Goal: Task Accomplishment & Management: Manage account settings

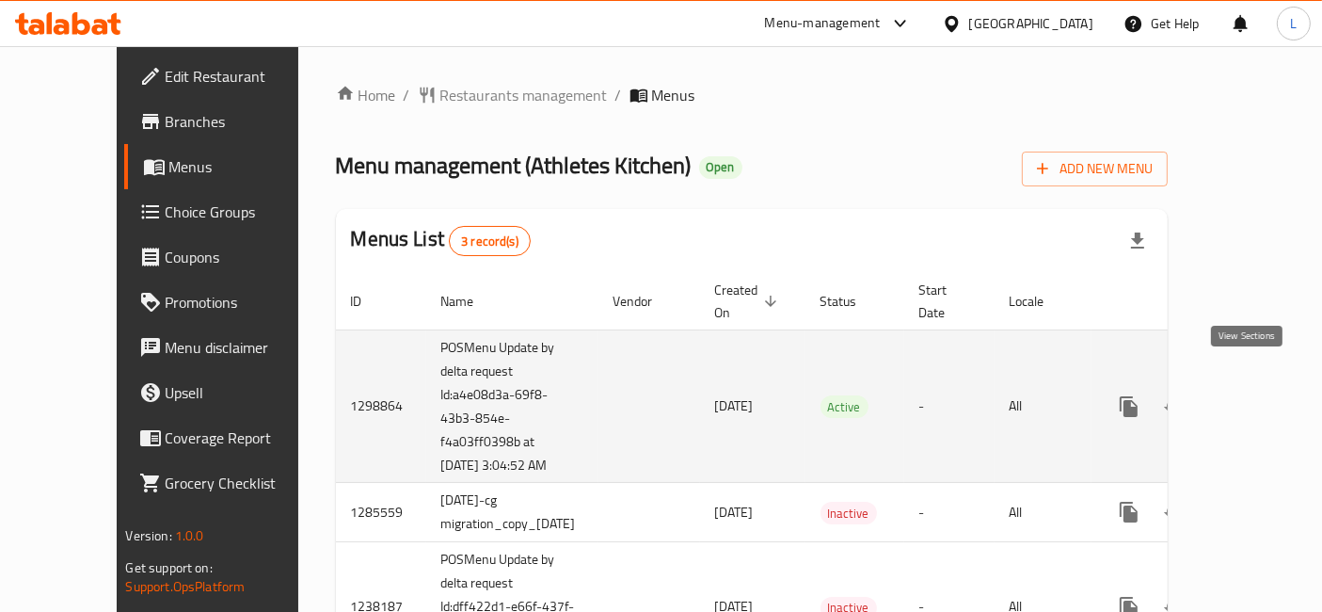
click at [1256, 398] on icon "enhanced table" at bounding box center [1264, 406] width 17 height 17
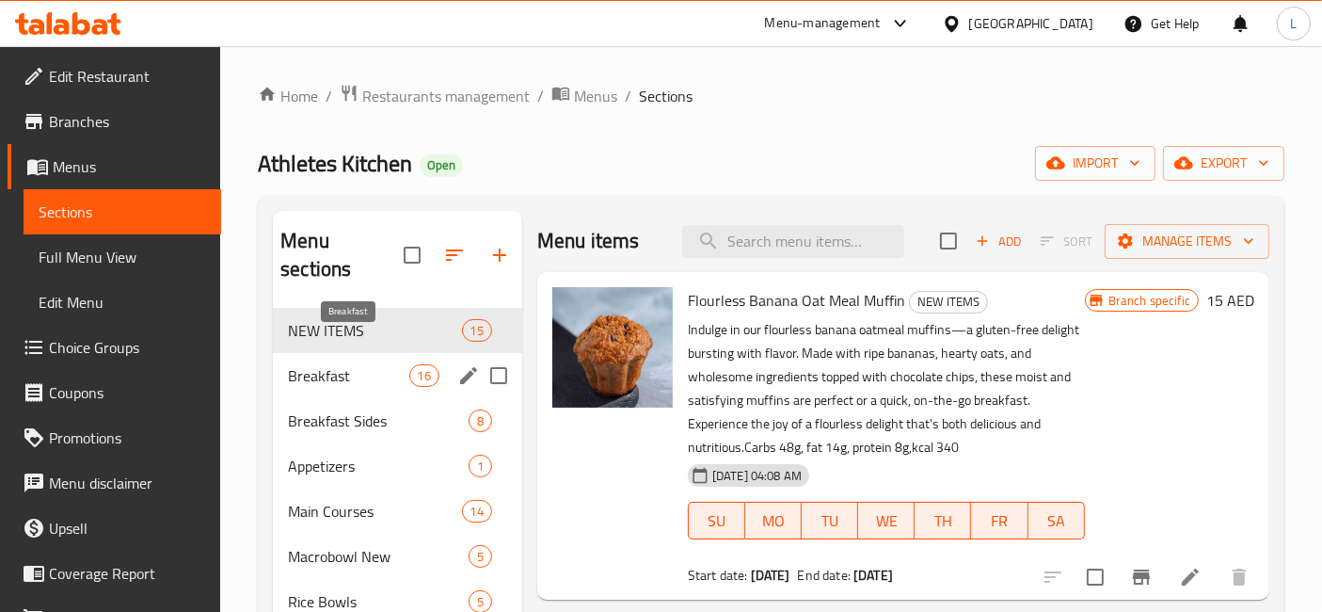
click at [352, 364] on span "Breakfast" at bounding box center [348, 375] width 120 height 23
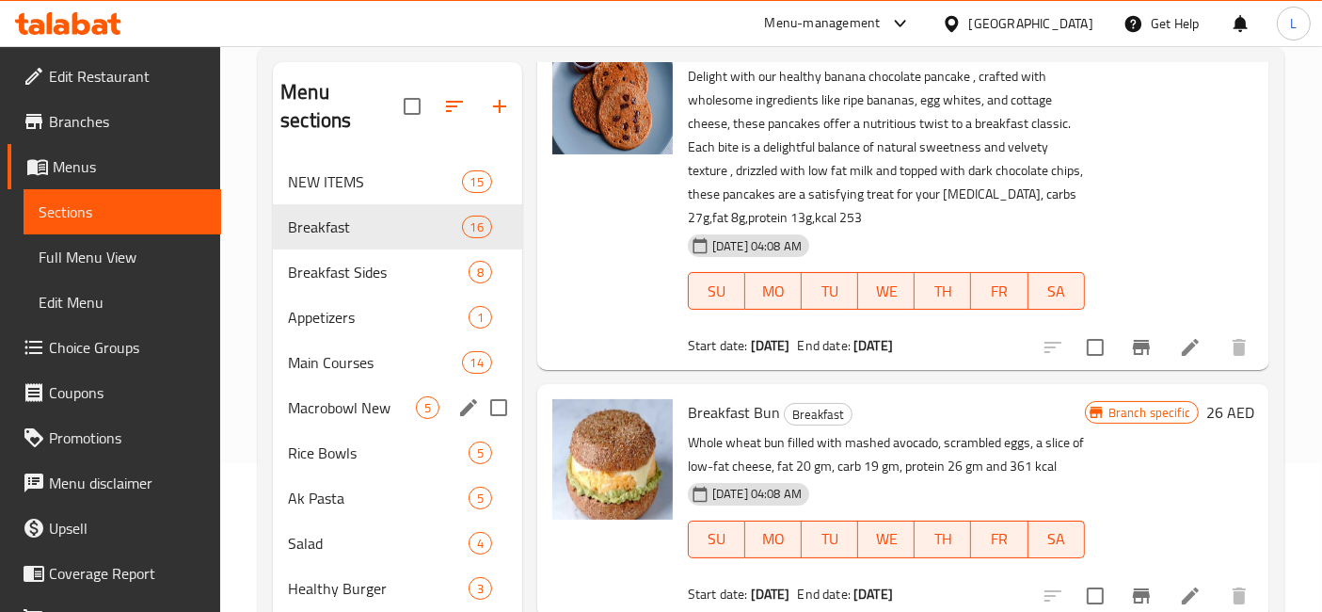
scroll to position [135, 0]
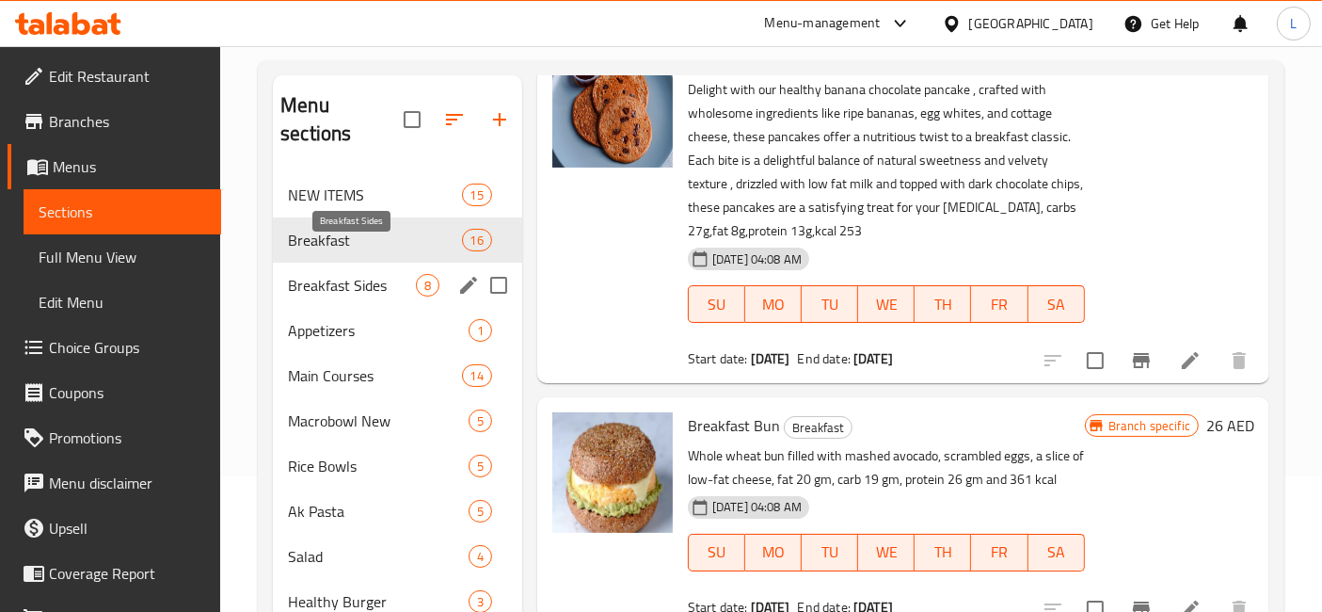
click at [333, 274] on span "Breakfast Sides" at bounding box center [352, 285] width 128 height 23
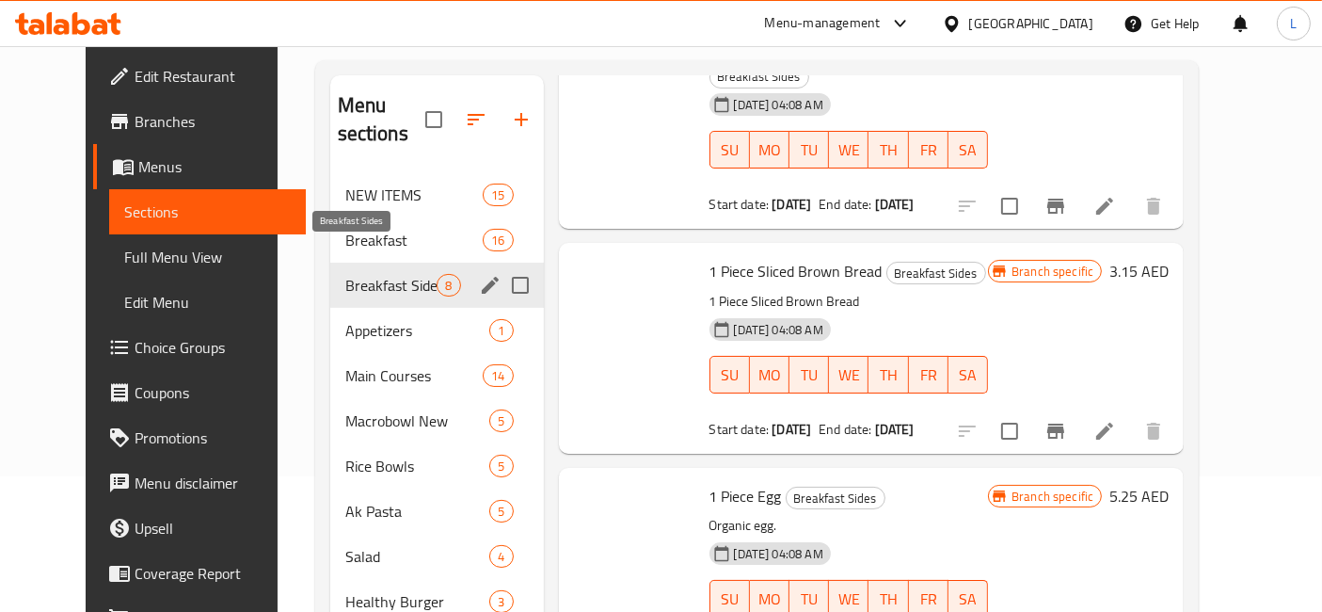
scroll to position [1015, 0]
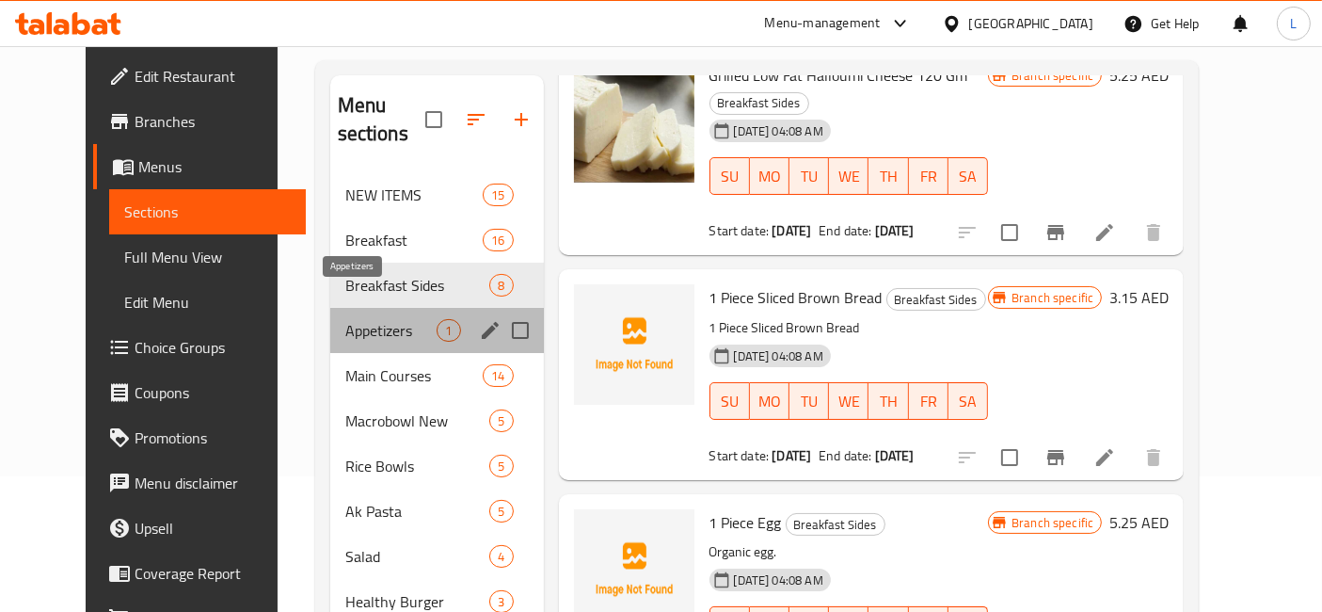
click at [351, 319] on span "Appetizers" at bounding box center [391, 330] width 92 height 23
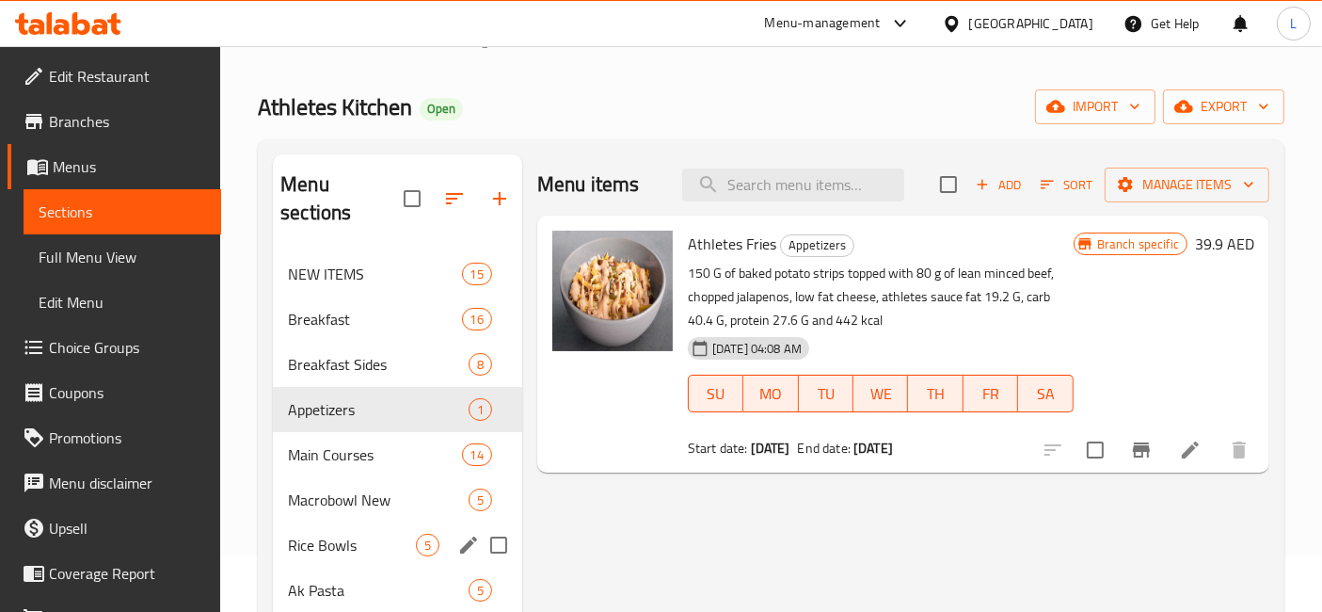
scroll to position [104, 0]
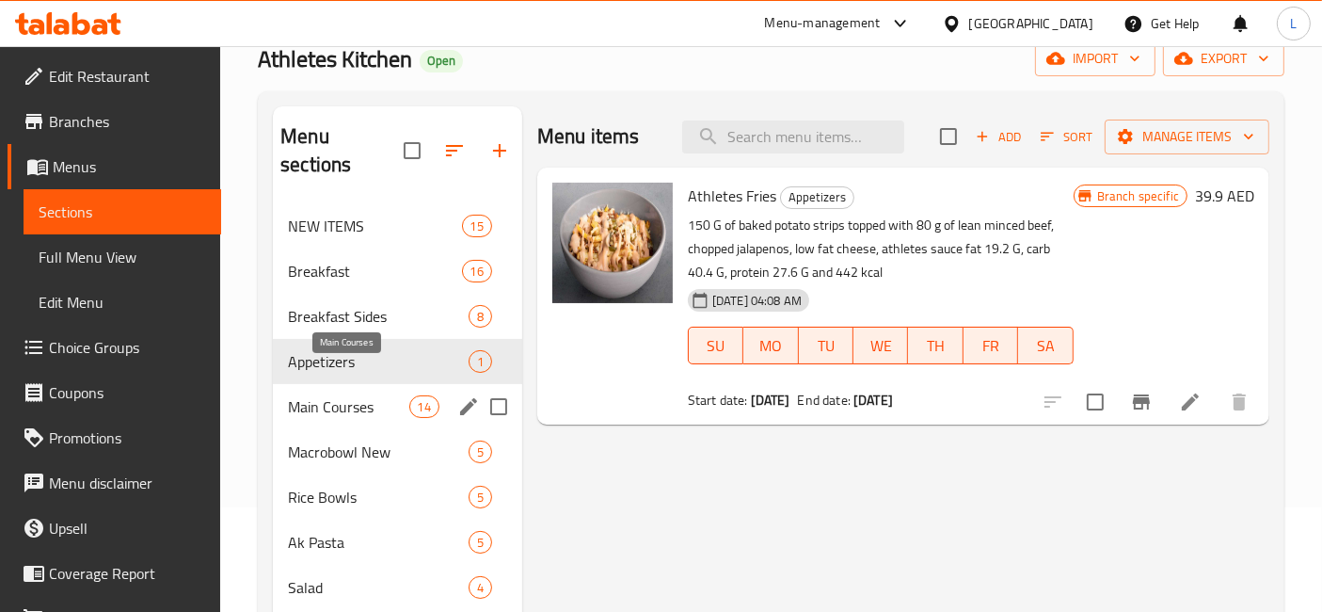
click at [339, 395] on span "Main Courses" at bounding box center [348, 406] width 120 height 23
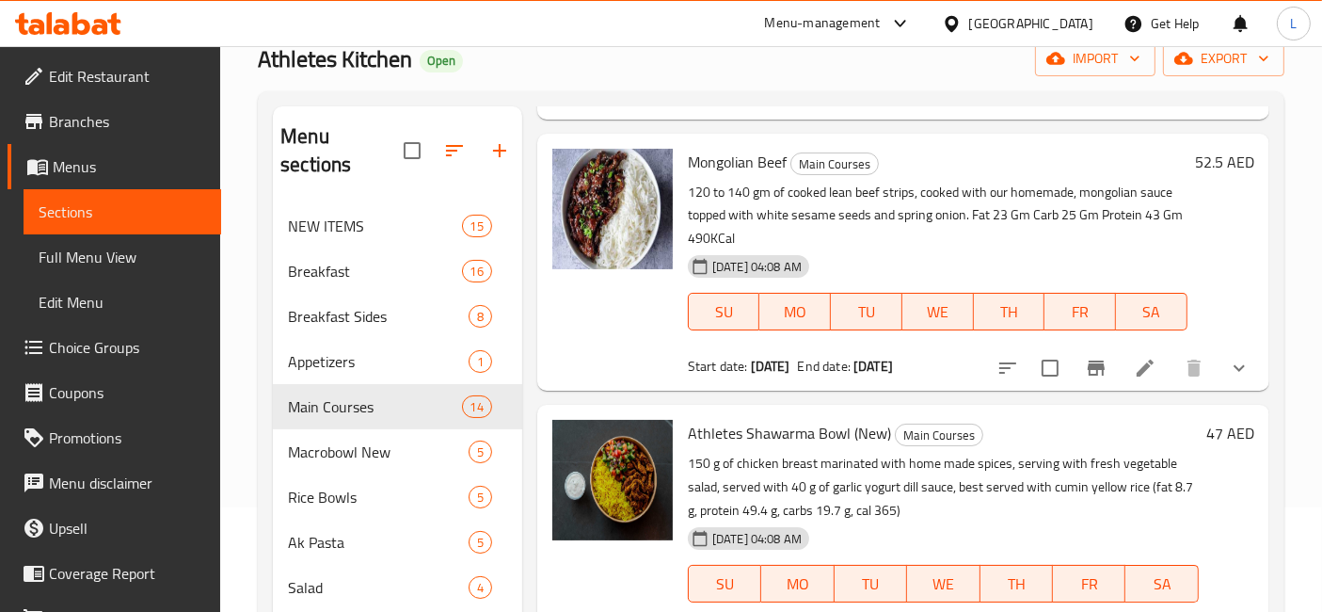
scroll to position [2954, 0]
click at [327, 440] on span "Macrobowl New" at bounding box center [352, 451] width 128 height 23
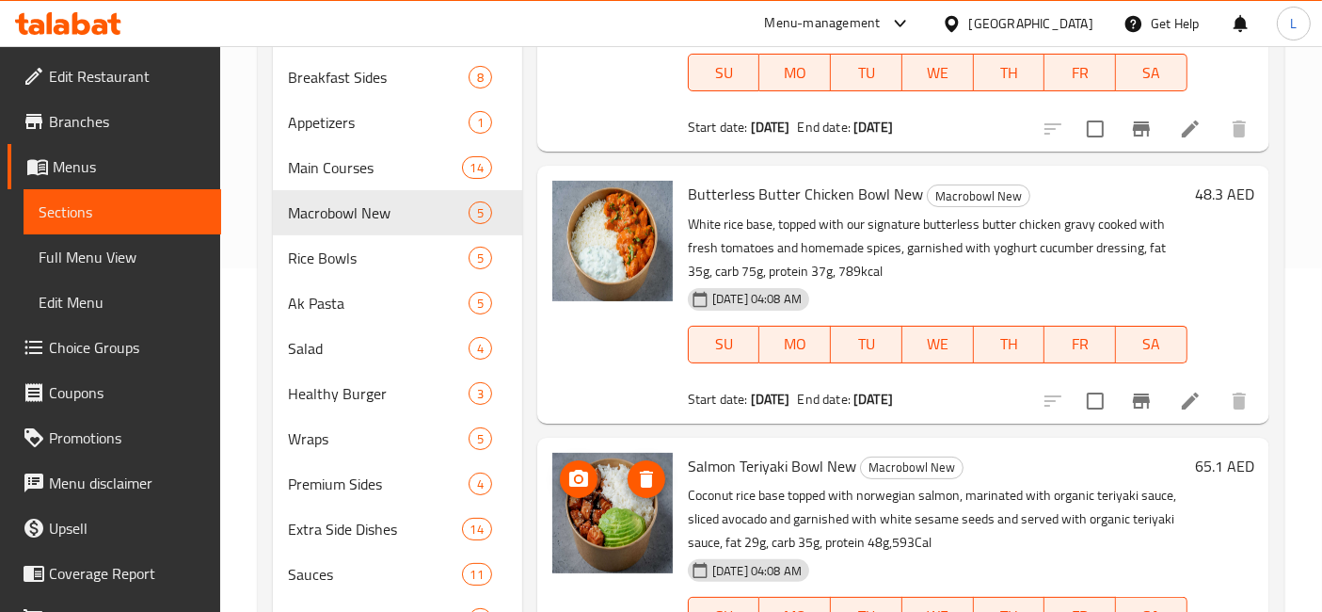
scroll to position [344, 0]
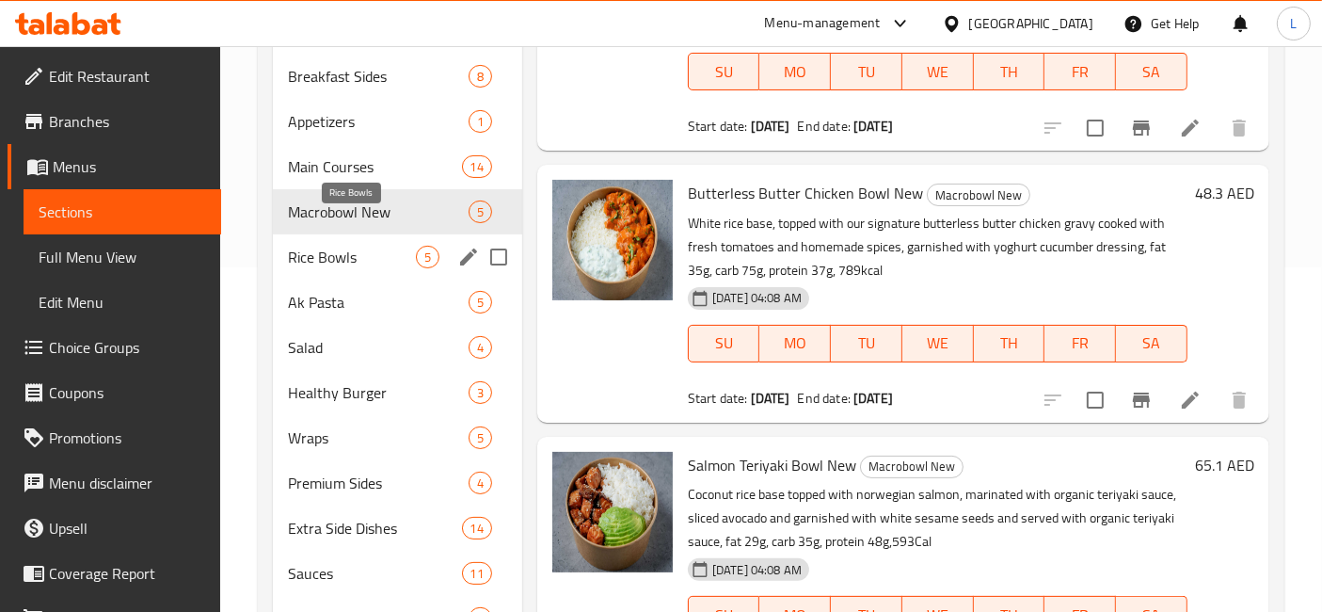
click at [329, 246] on span "Rice Bowls" at bounding box center [352, 257] width 128 height 23
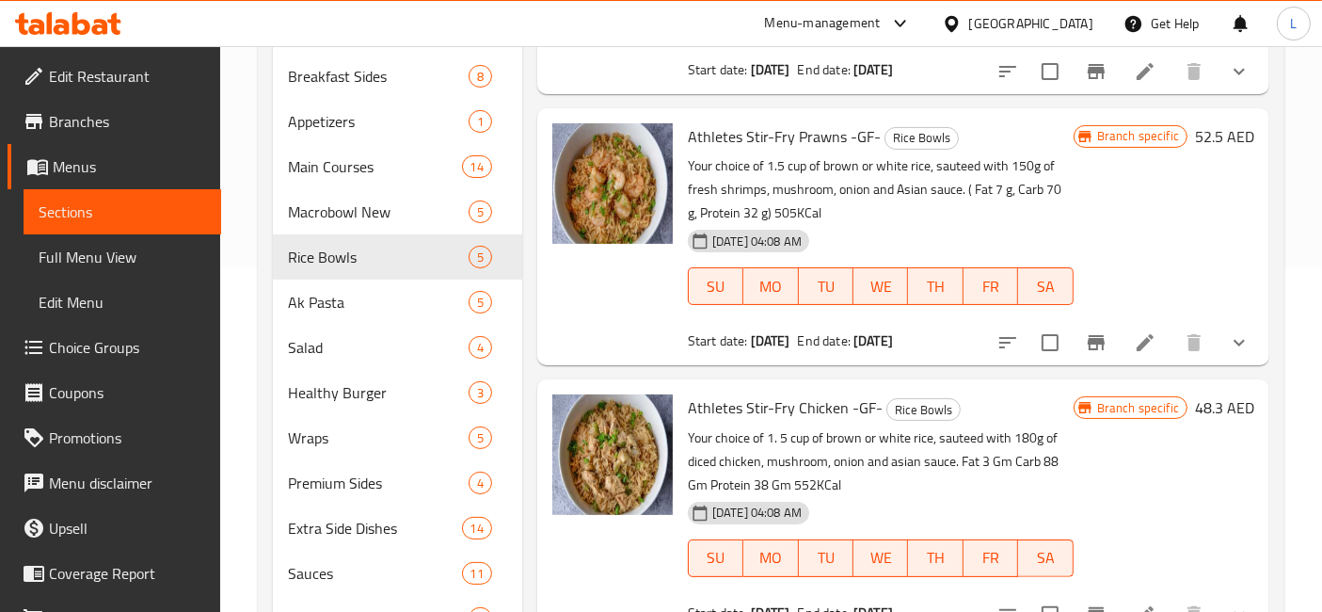
scroll to position [582, 0]
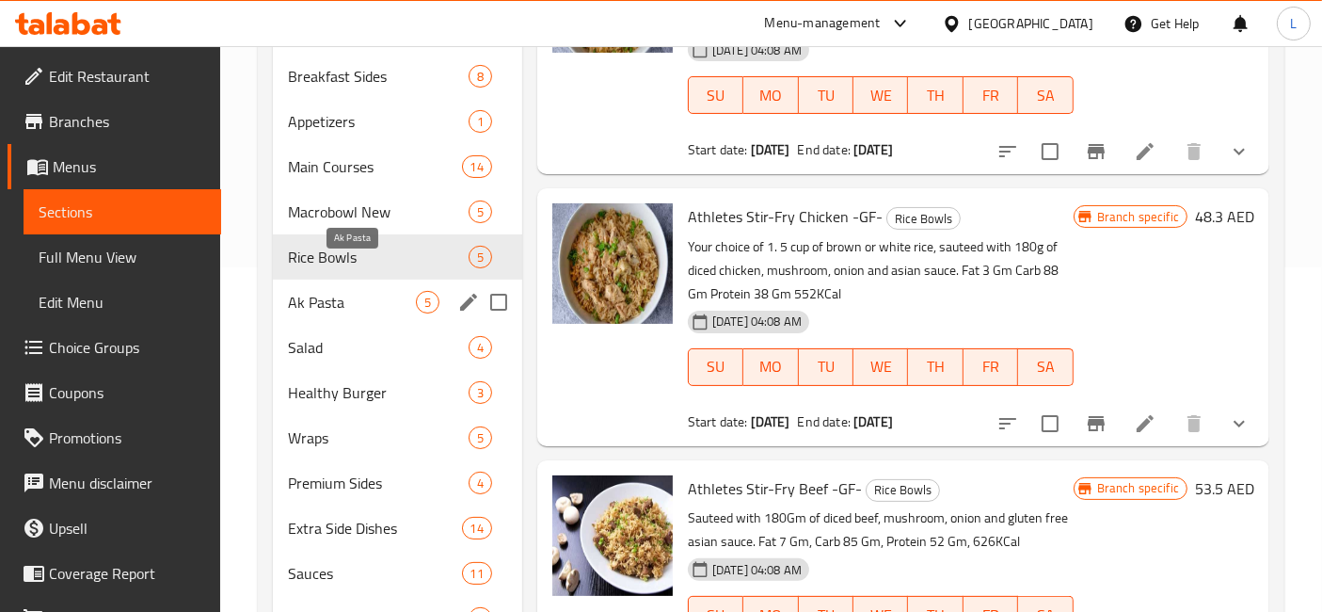
click at [333, 291] on span "Ak Pasta" at bounding box center [352, 302] width 128 height 23
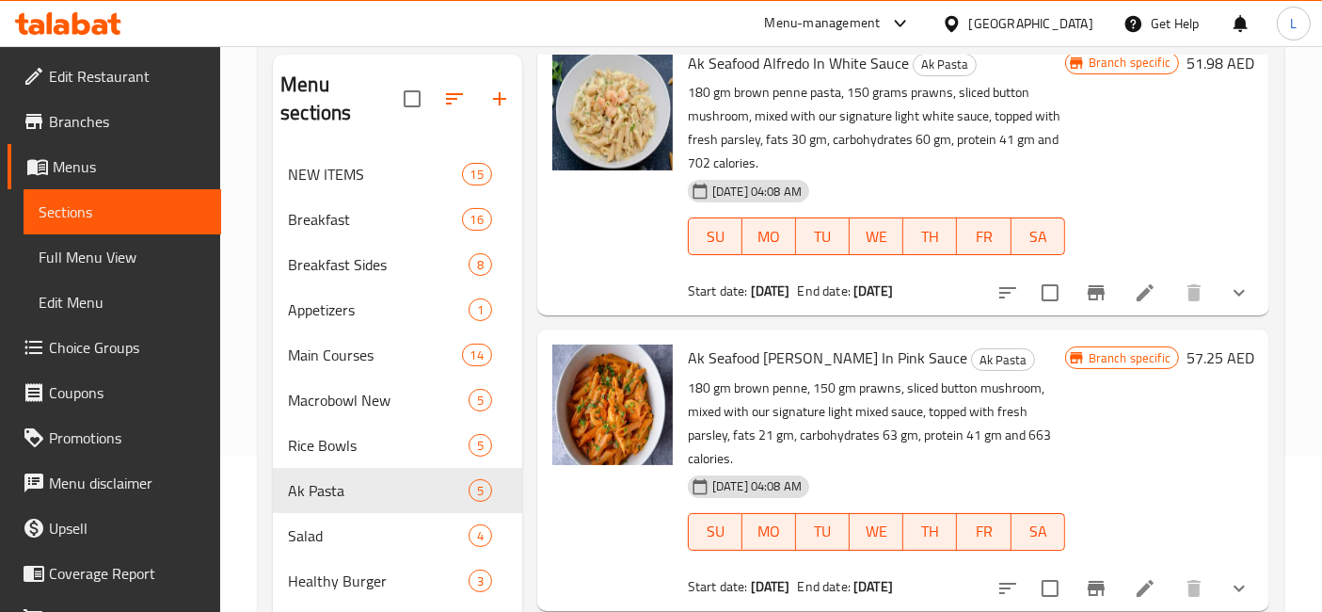
scroll to position [418, 0]
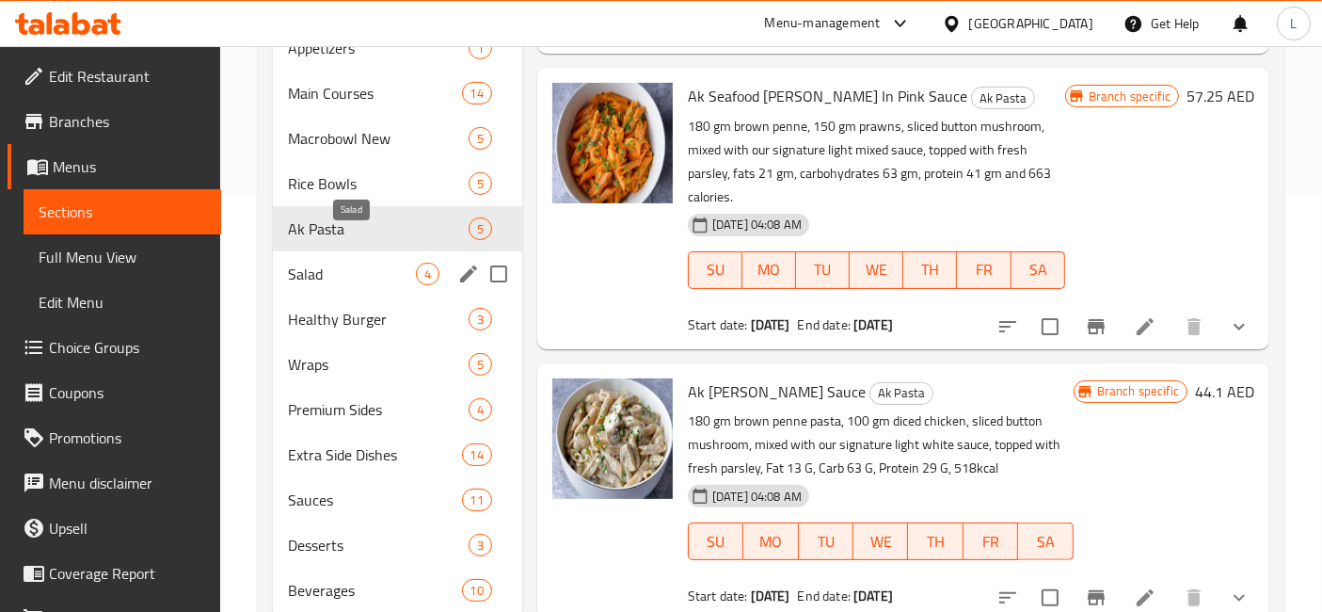
click at [336, 263] on span "Salad" at bounding box center [352, 274] width 128 height 23
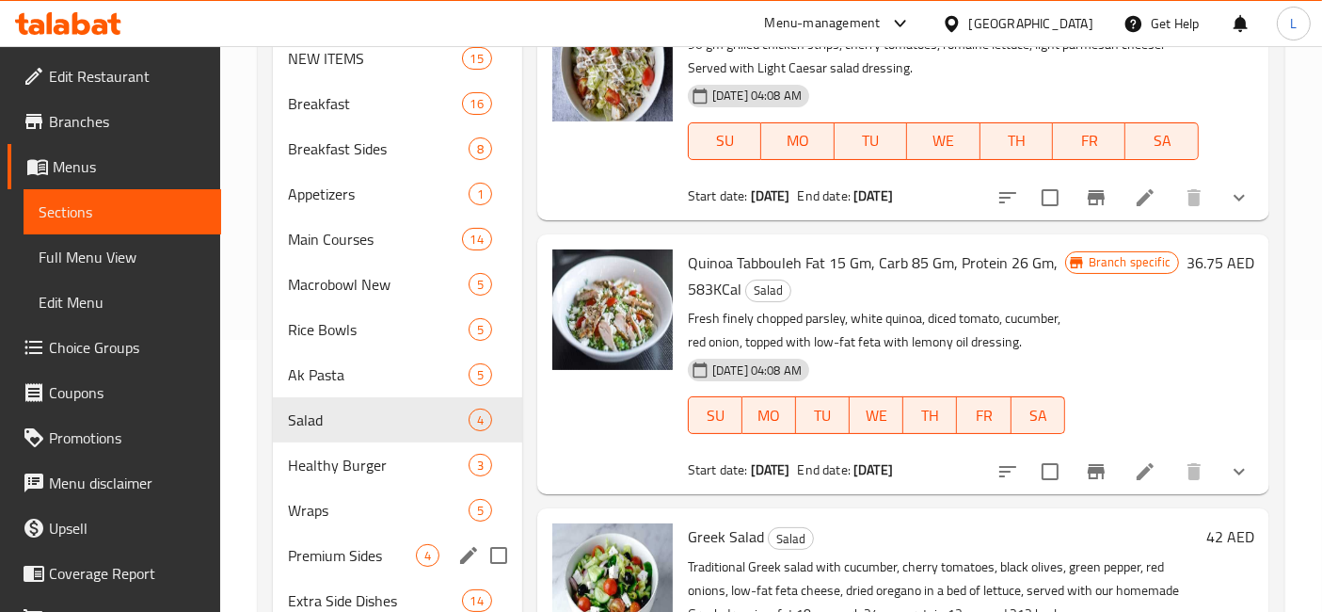
scroll to position [418, 0]
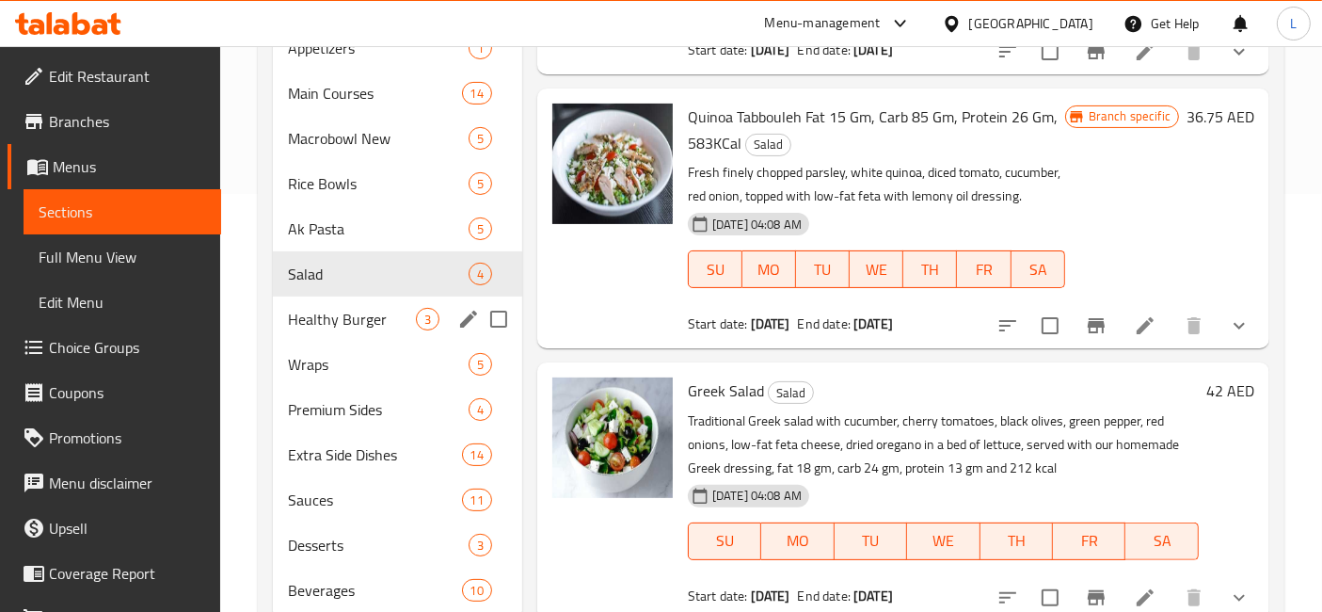
click at [323, 296] on div "Healthy Burger 3" at bounding box center [397, 318] width 249 height 45
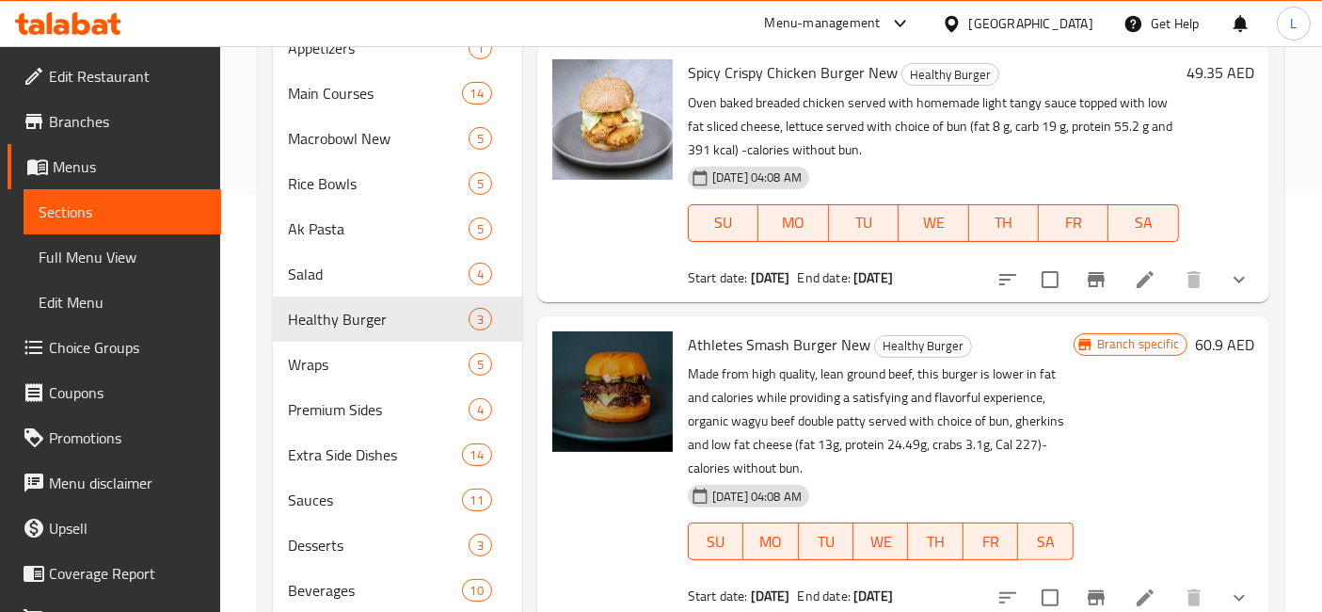
scroll to position [110, 0]
click at [321, 353] on span "Wraps" at bounding box center [352, 364] width 128 height 23
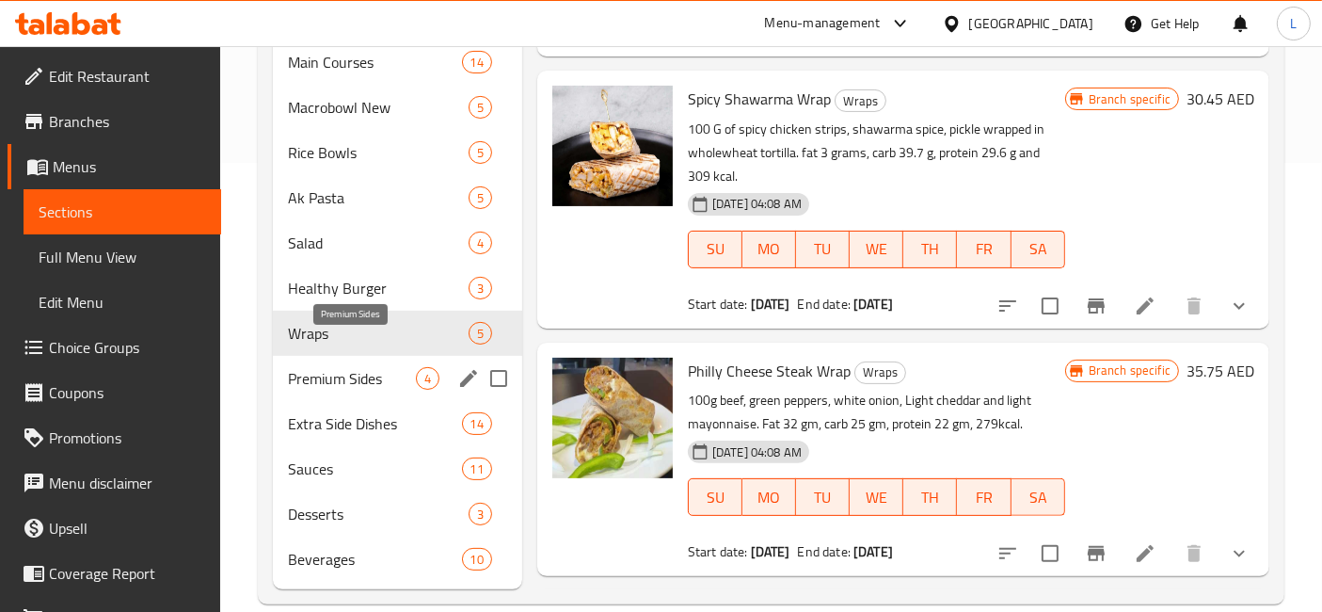
click at [341, 367] on span "Premium Sides" at bounding box center [352, 378] width 128 height 23
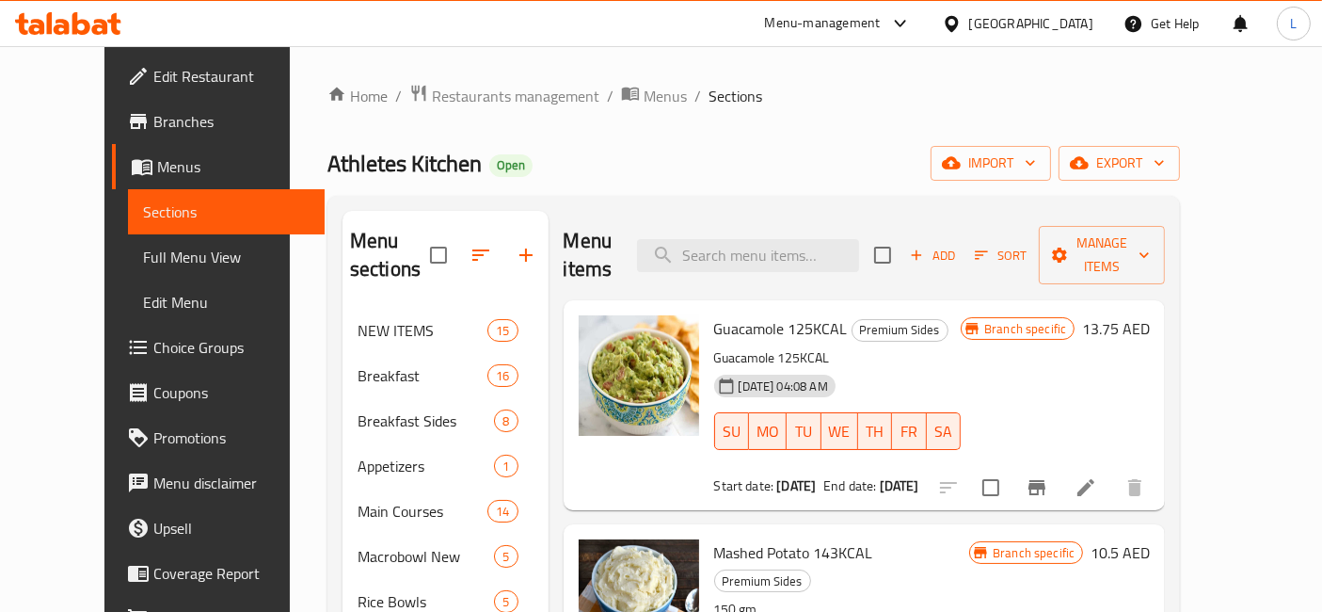
scroll to position [449, 0]
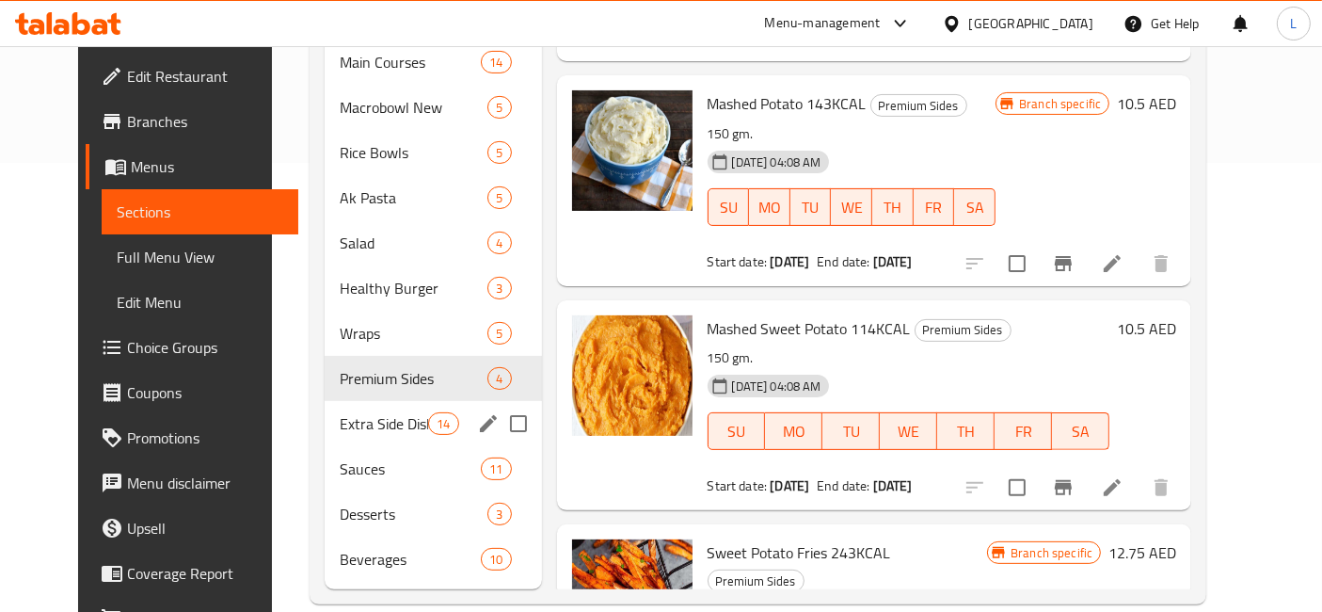
click at [343, 412] on span "Extra Side Dishes" at bounding box center [384, 423] width 88 height 23
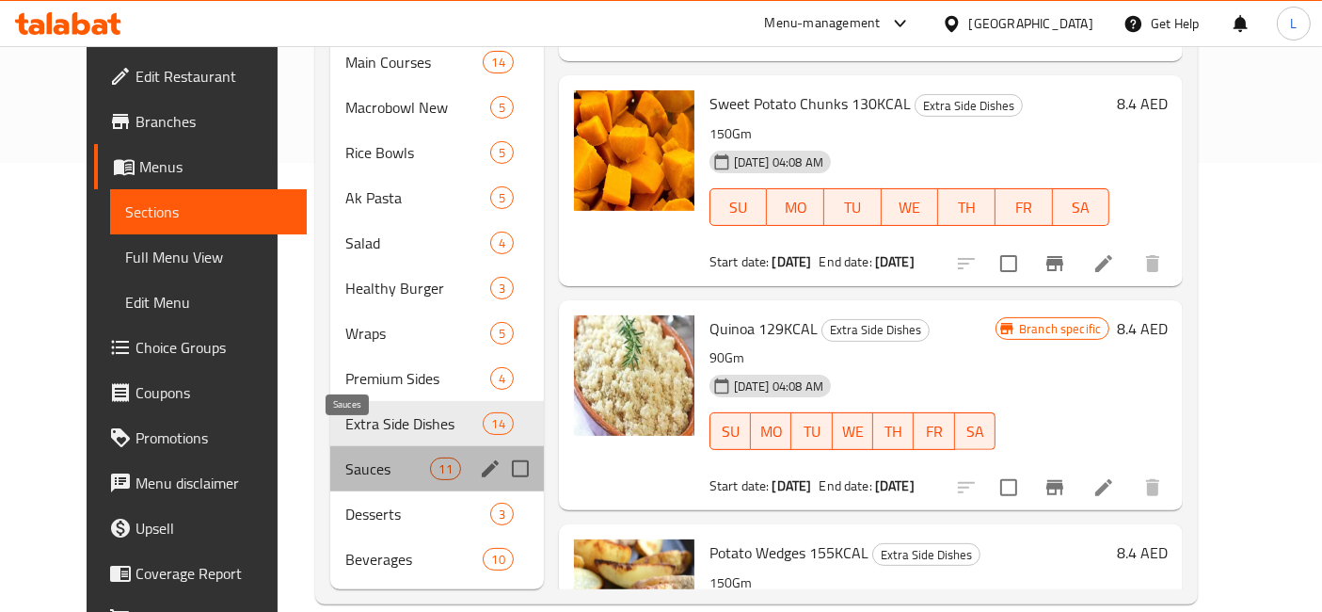
click at [345, 457] on span "Sauces" at bounding box center [387, 468] width 85 height 23
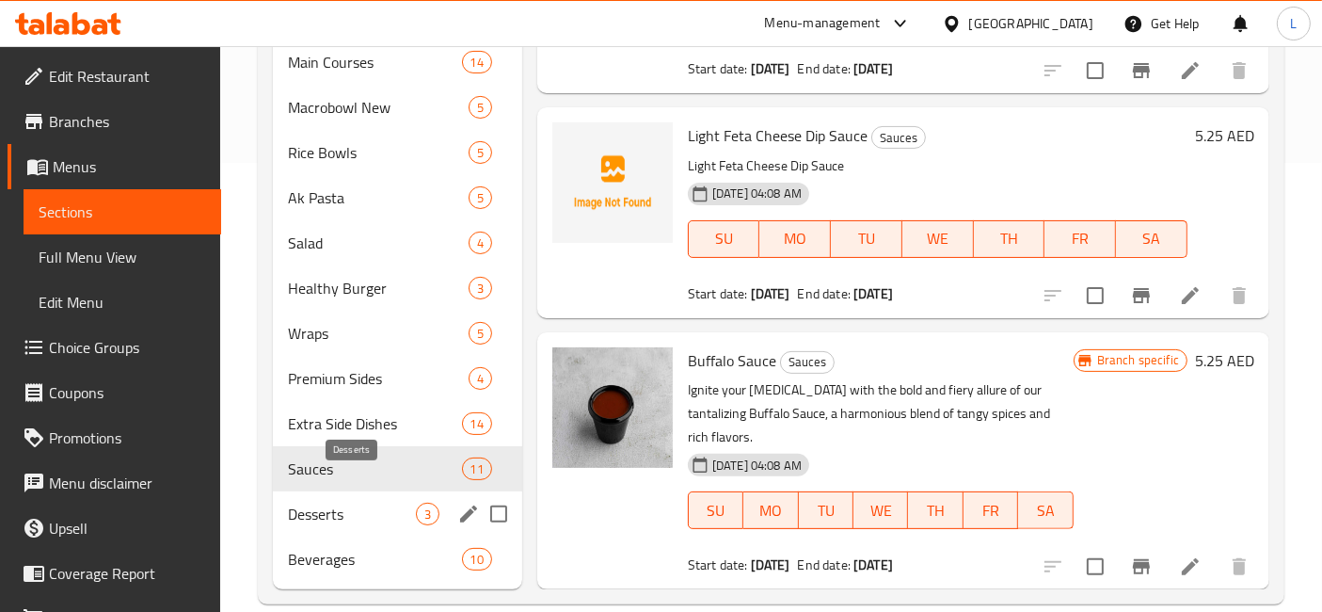
click at [331, 502] on span "Desserts" at bounding box center [352, 513] width 128 height 23
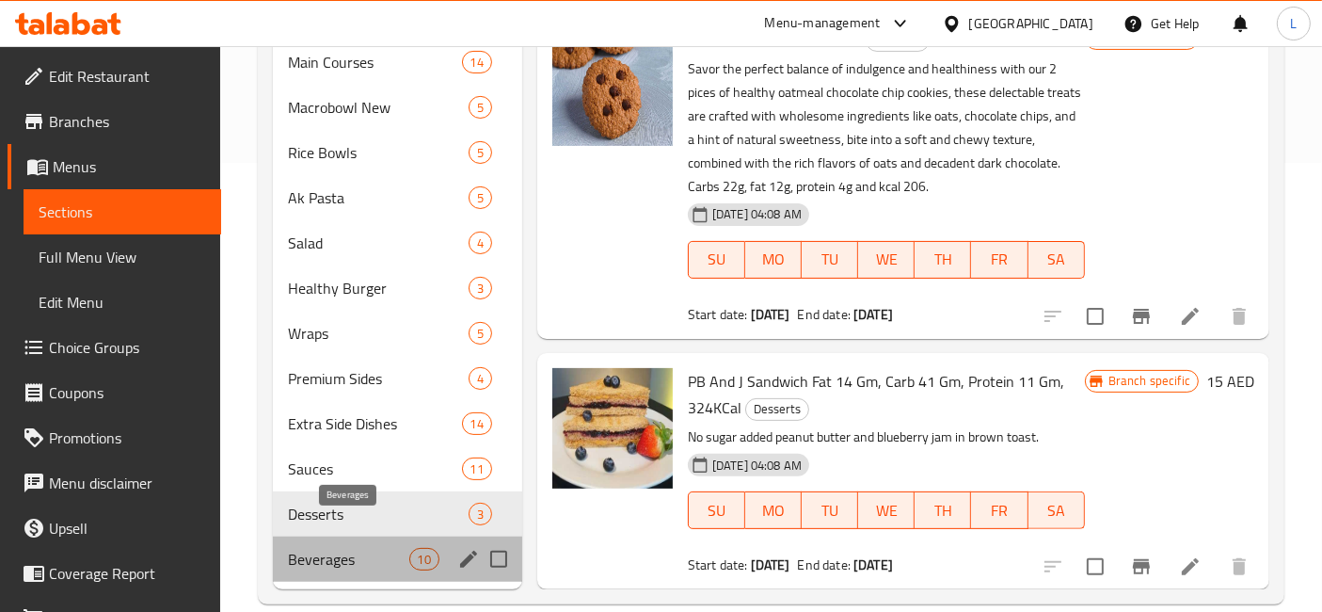
click at [327, 548] on span "Beverages" at bounding box center [348, 559] width 120 height 23
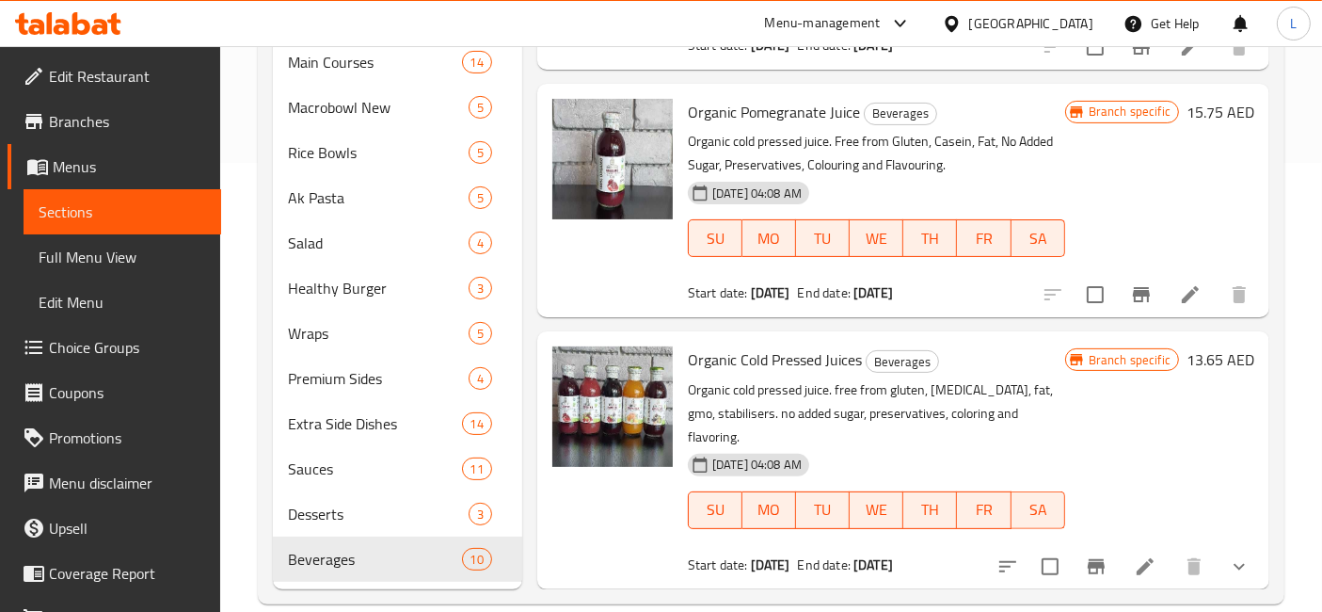
click at [80, 25] on icon at bounding box center [68, 23] width 106 height 23
